Goal: Book appointment/travel/reservation

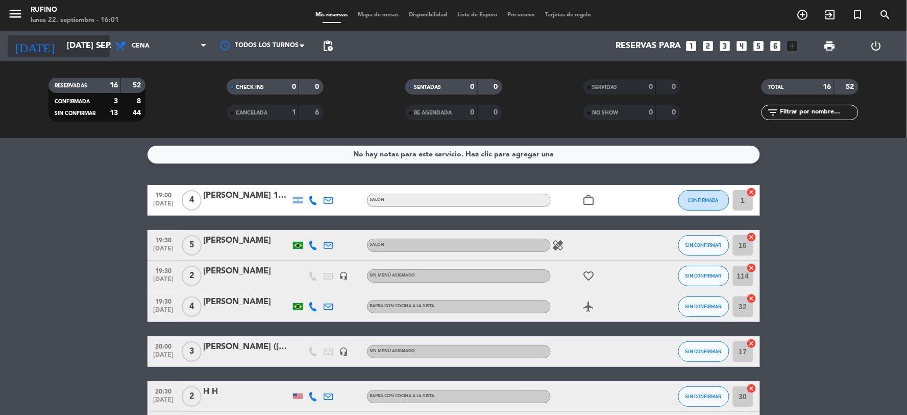
click at [99, 41] on icon "arrow_drop_down" at bounding box center [101, 46] width 12 height 12
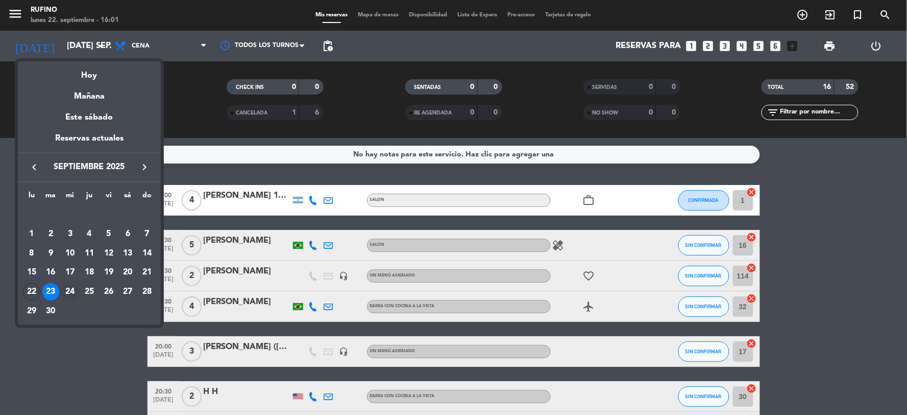
click at [72, 290] on div "24" at bounding box center [69, 291] width 17 height 17
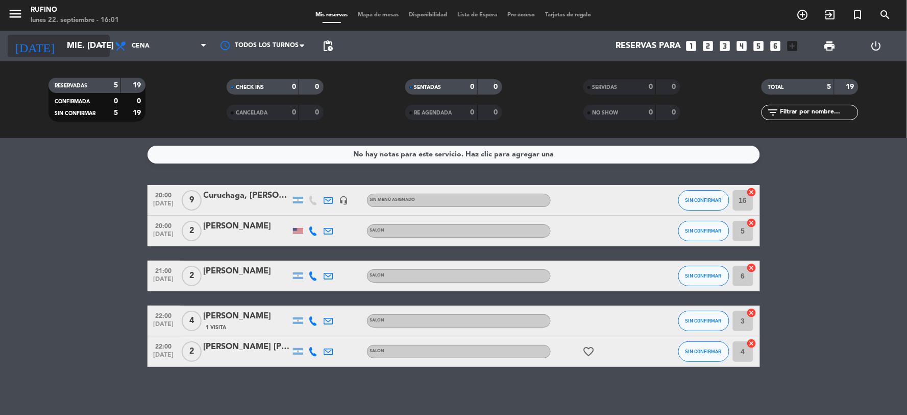
click at [95, 48] on icon "arrow_drop_down" at bounding box center [101, 46] width 12 height 12
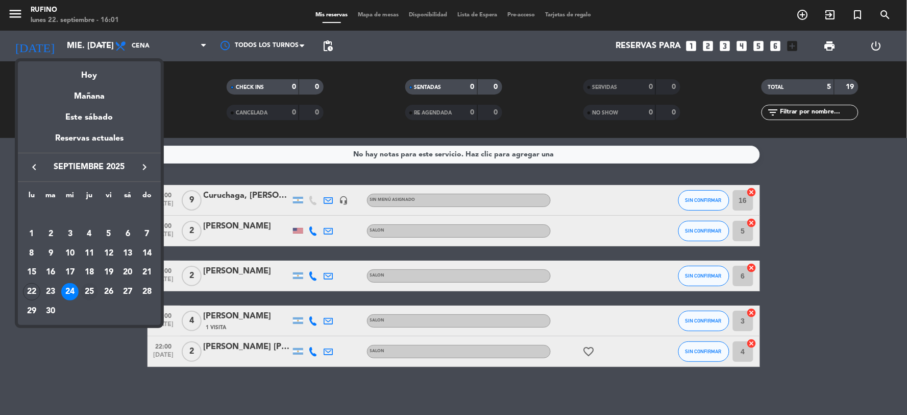
click at [92, 293] on div "25" at bounding box center [89, 291] width 17 height 17
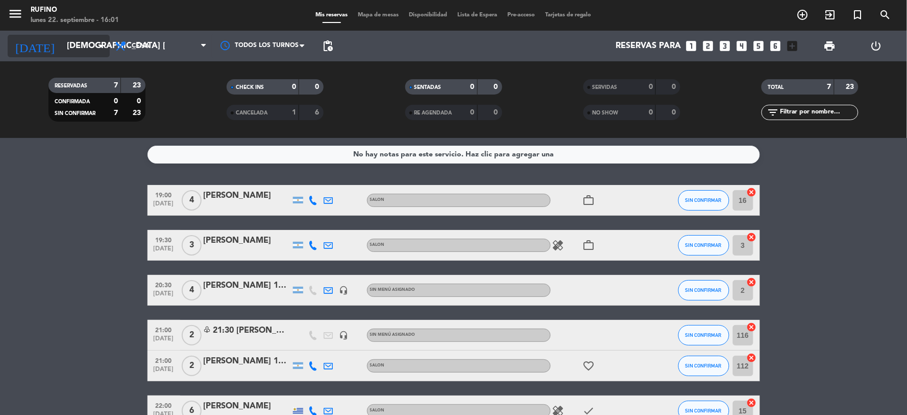
click at [104, 41] on icon "arrow_drop_down" at bounding box center [101, 46] width 12 height 12
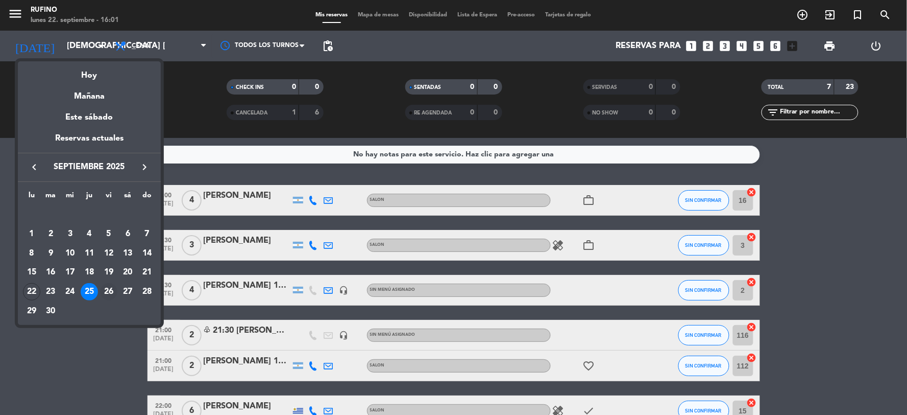
click at [113, 288] on div "26" at bounding box center [108, 291] width 17 height 17
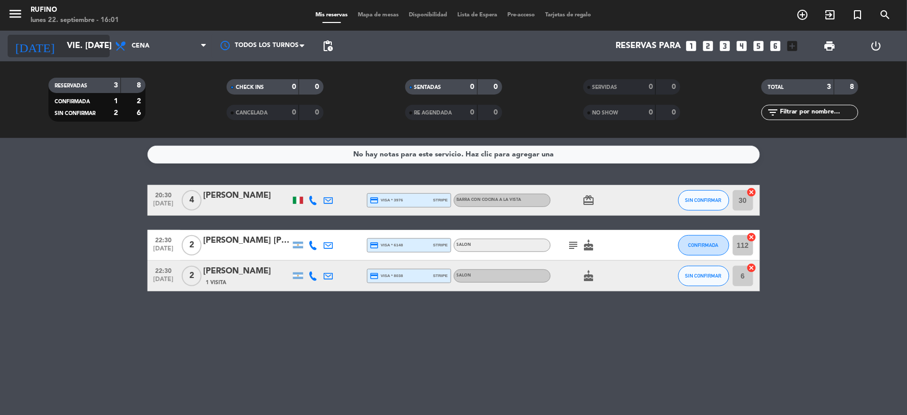
click at [93, 49] on input "vie. [DATE]" at bounding box center [116, 46] width 108 height 20
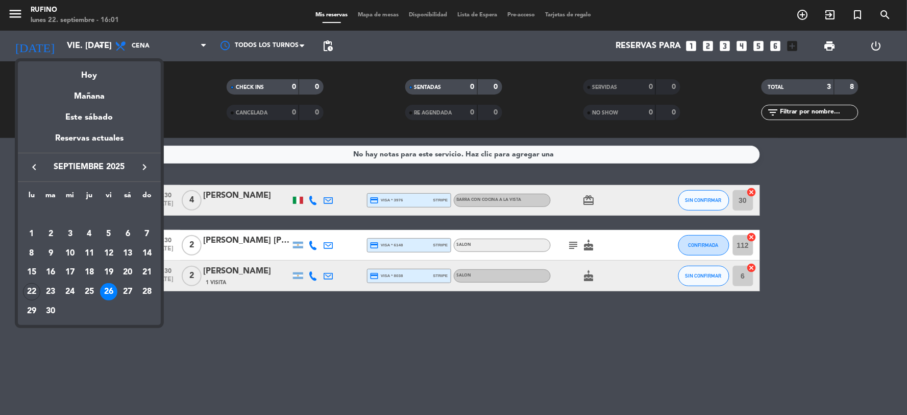
click at [129, 288] on div "27" at bounding box center [127, 291] width 17 height 17
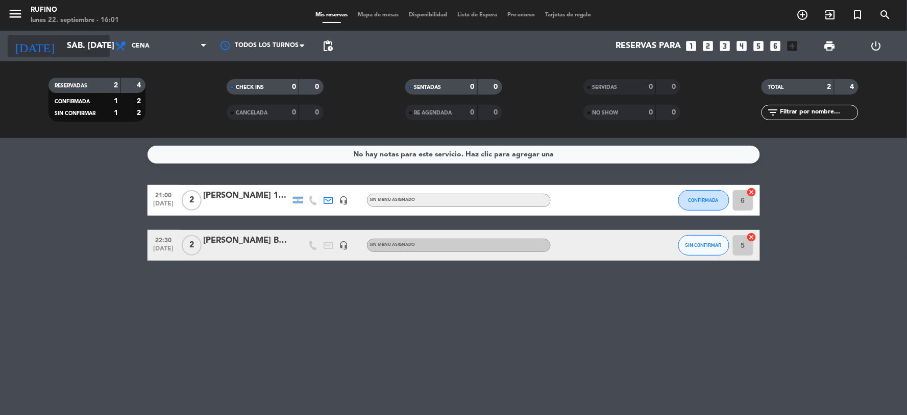
click at [100, 45] on icon "arrow_drop_down" at bounding box center [101, 46] width 12 height 12
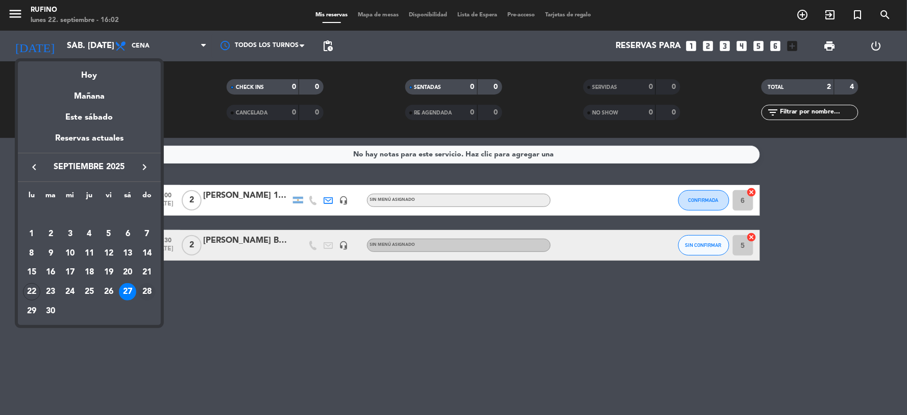
click at [150, 294] on div "28" at bounding box center [146, 291] width 17 height 17
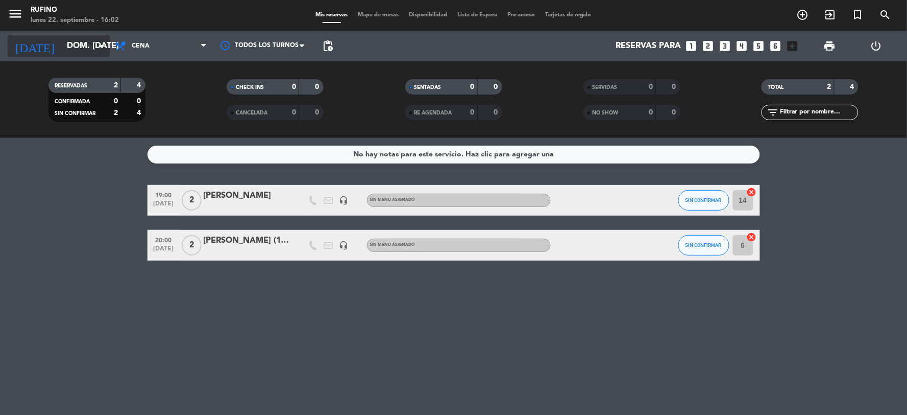
click at [98, 43] on icon "arrow_drop_down" at bounding box center [101, 46] width 12 height 12
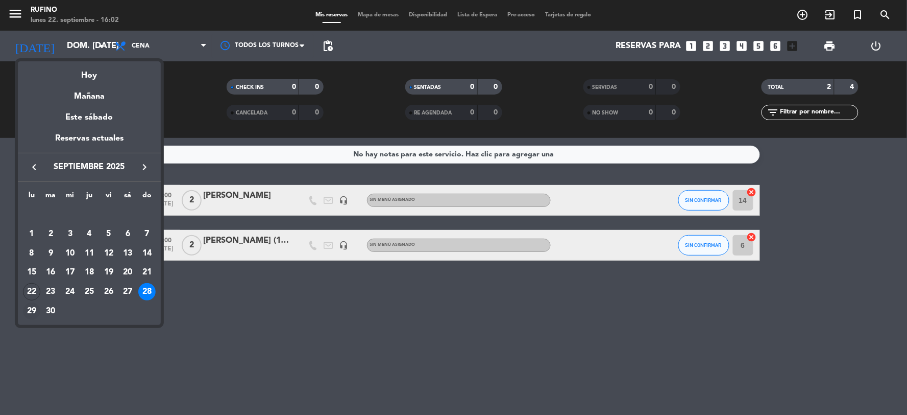
click at [27, 305] on div "29" at bounding box center [31, 310] width 17 height 17
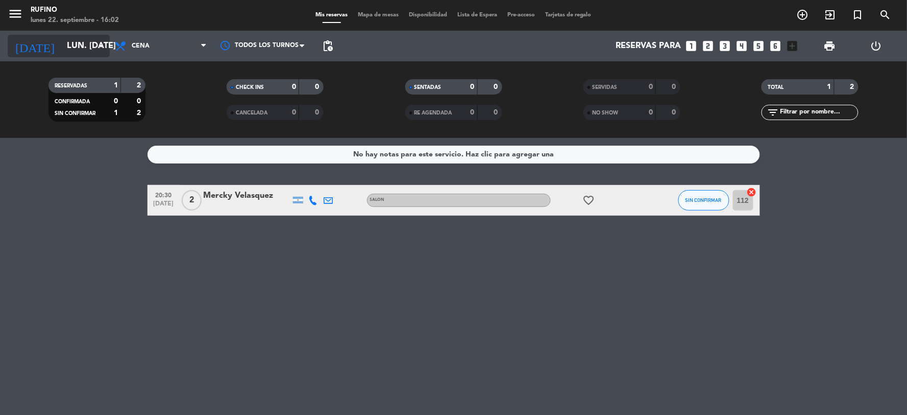
click at [90, 51] on input "lun. [DATE]" at bounding box center [116, 46] width 108 height 20
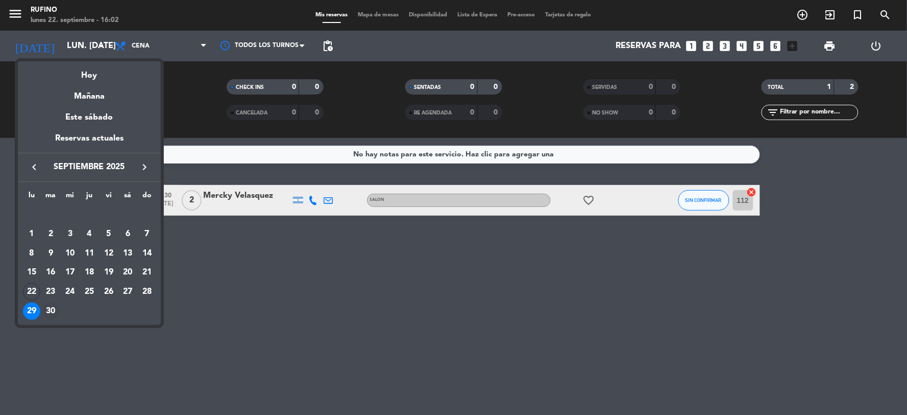
click at [53, 307] on div "30" at bounding box center [50, 310] width 17 height 17
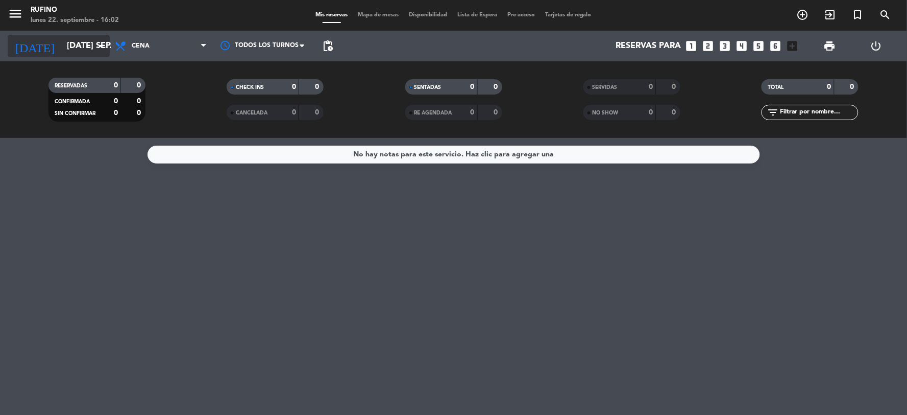
click at [101, 50] on icon "arrow_drop_down" at bounding box center [101, 46] width 12 height 12
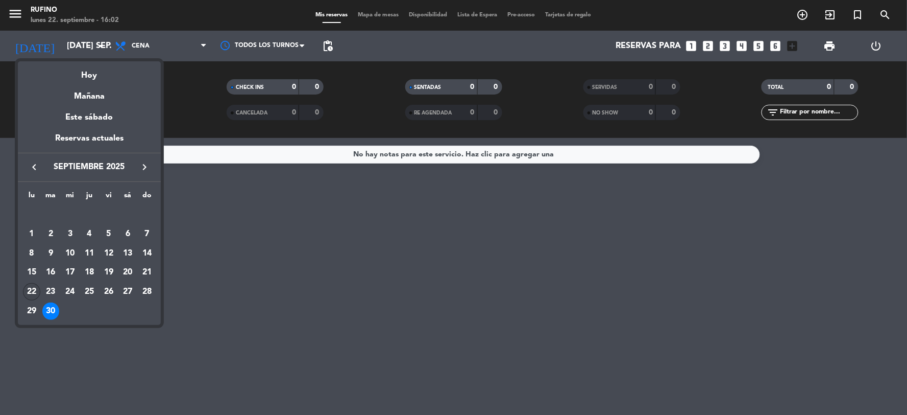
click at [36, 292] on div "22" at bounding box center [31, 291] width 17 height 17
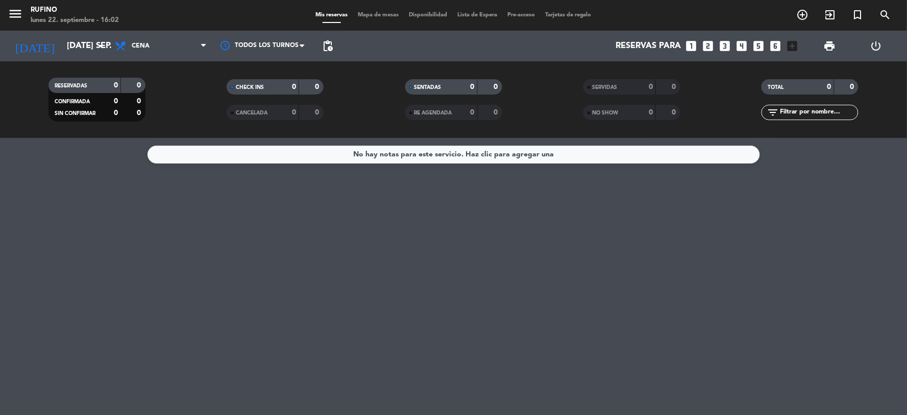
type input "lun. [DATE]"
